Goal: Information Seeking & Learning: Check status

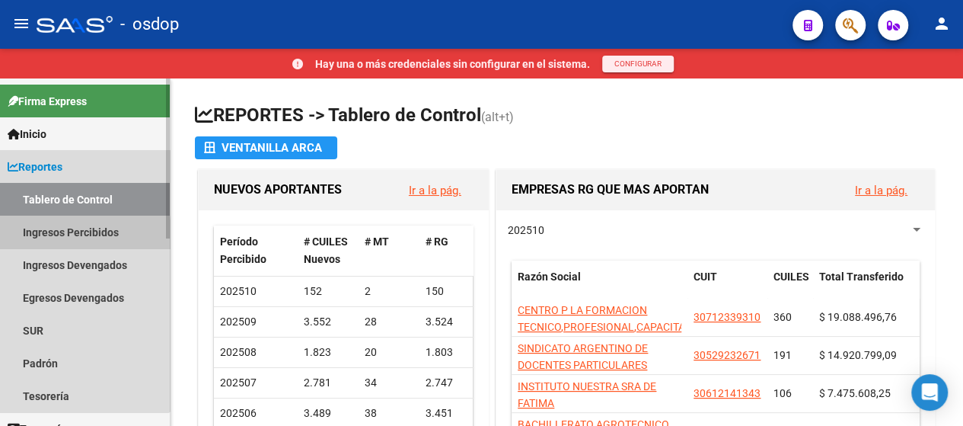
click at [45, 239] on link "Ingresos Percibidos" at bounding box center [85, 232] width 170 height 33
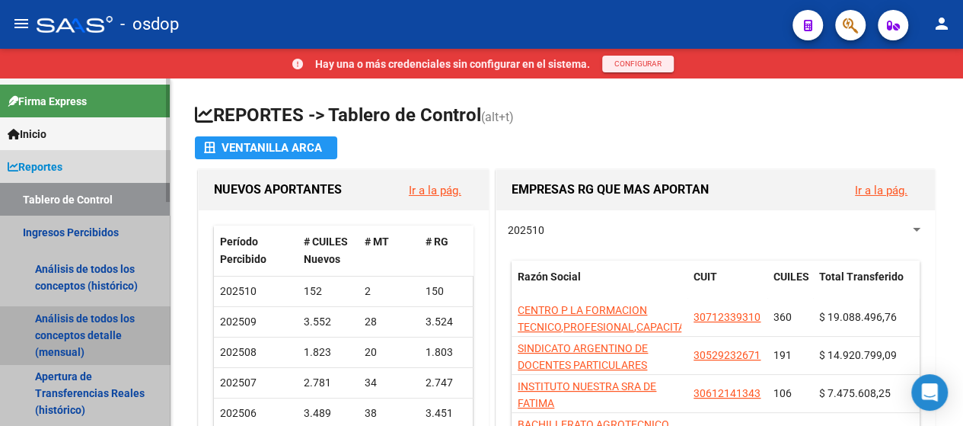
click at [57, 347] on link "Análisis de todos los conceptos detalle (mensual)" at bounding box center [85, 335] width 170 height 58
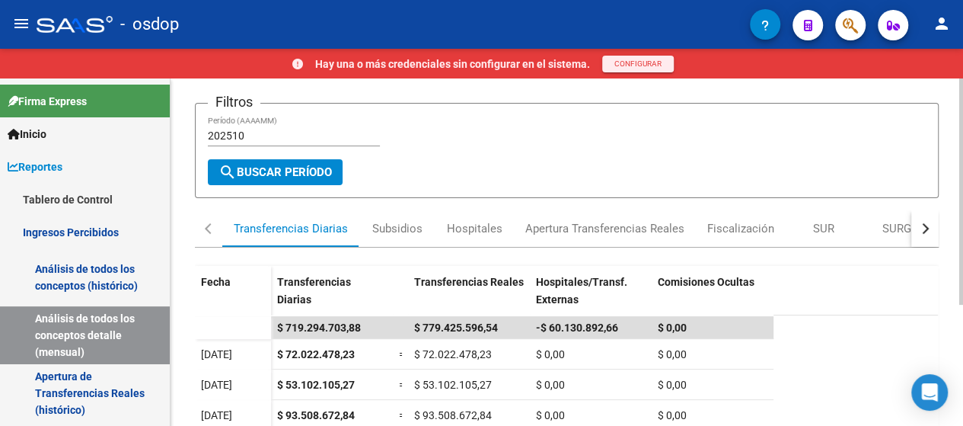
click at [951, 295] on div "REPORTES -> INGRESOS PERCIBIDOS -> Detalle mensual de todos los conceptos cloud…" at bounding box center [569, 302] width 797 height 621
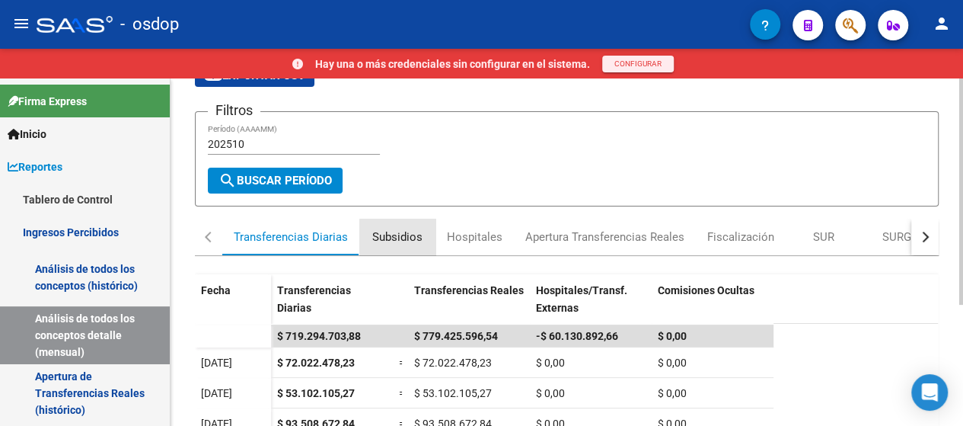
click at [401, 246] on div "Subsidios" at bounding box center [397, 237] width 50 height 17
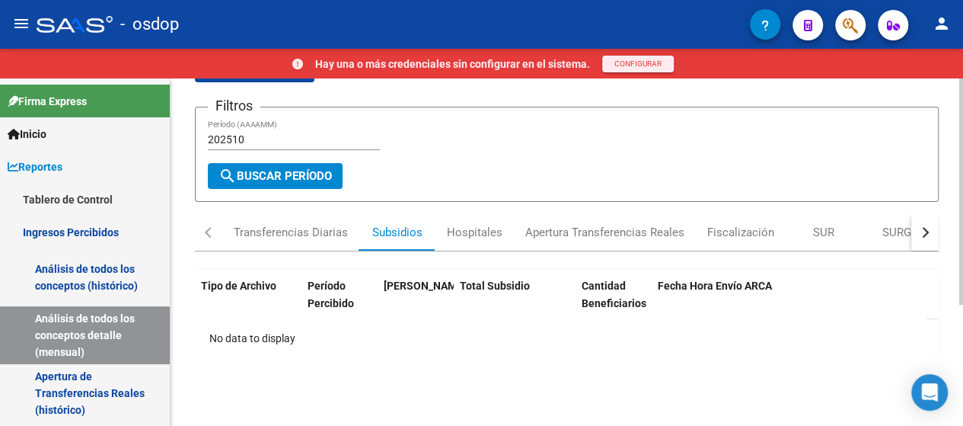
scroll to position [81, 0]
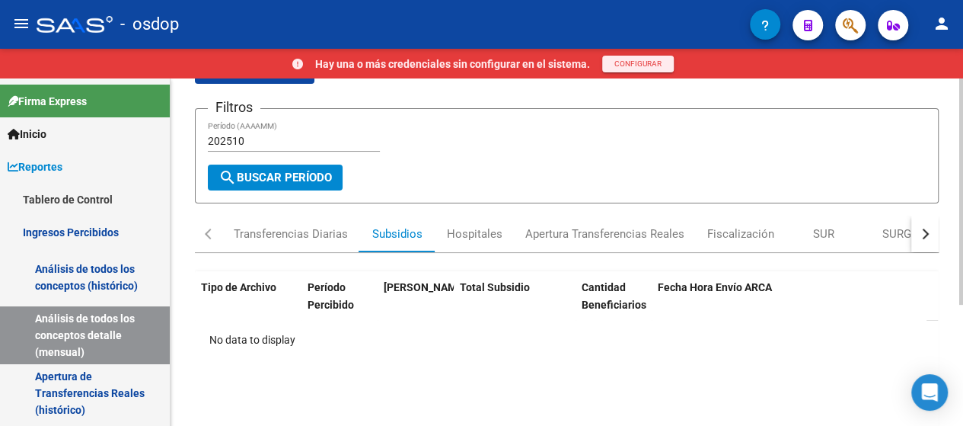
click at [963, 246] on html "menu - osdop person Hay una o más credenciales sin configurar en el sistema. CO…" at bounding box center [481, 213] width 963 height 426
click at [262, 142] on input "202510" at bounding box center [294, 141] width 172 height 13
type input "202509"
click at [257, 185] on span "search Buscar Período" at bounding box center [275, 178] width 113 height 14
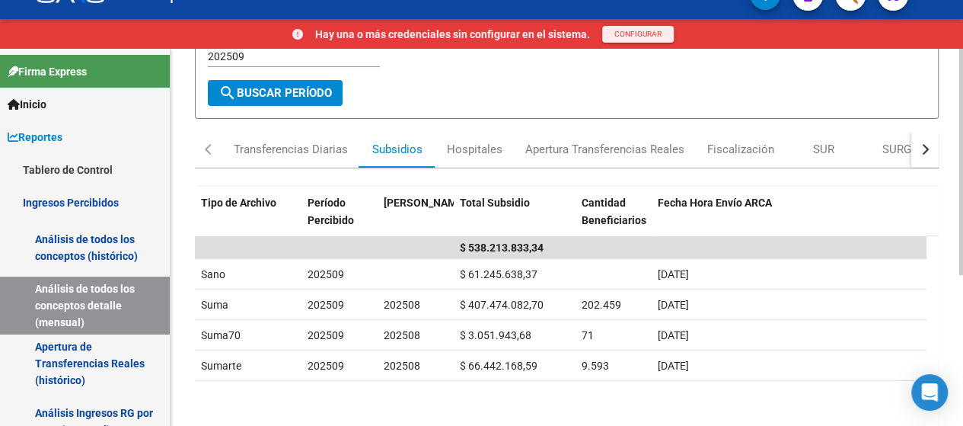
scroll to position [136, 0]
click at [959, 327] on div "REPORTES -> INGRESOS PERCIBIDOS -> Detalle mensual de todos los conceptos cloud…" at bounding box center [569, 222] width 797 height 621
